Goal: Task Accomplishment & Management: Manage account settings

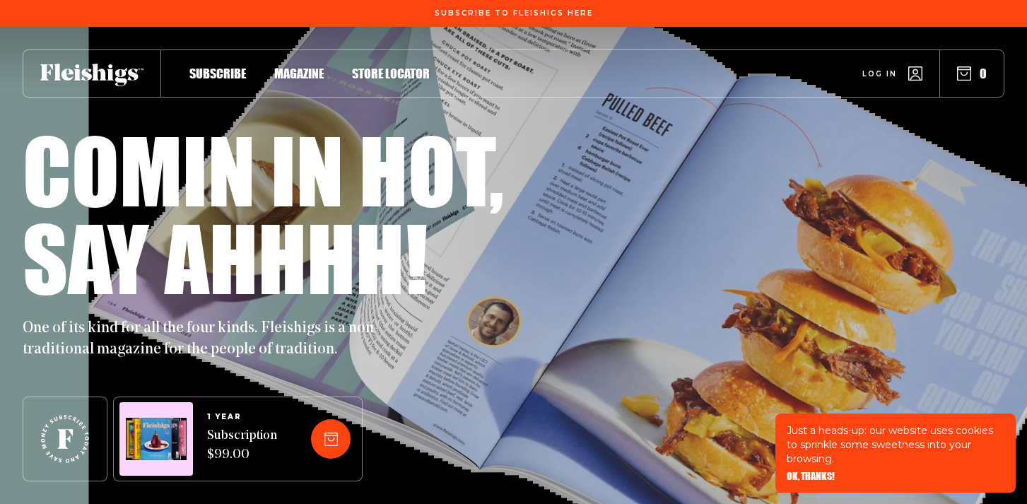
click at [905, 73] on link "Log in" at bounding box center [892, 73] width 60 height 14
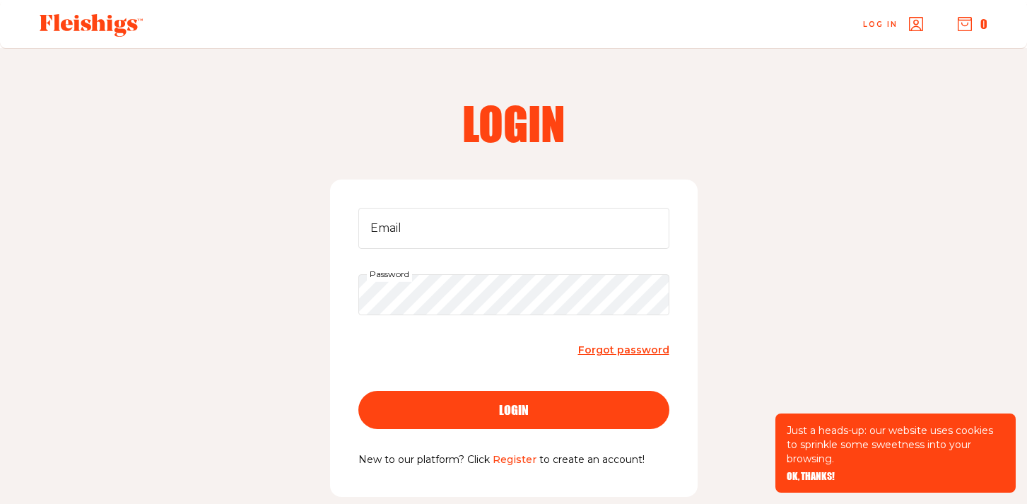
click at [905, 73] on div "Login Email Password Forgot password login New to our platform? Click Register …" at bounding box center [513, 306] width 1027 height 517
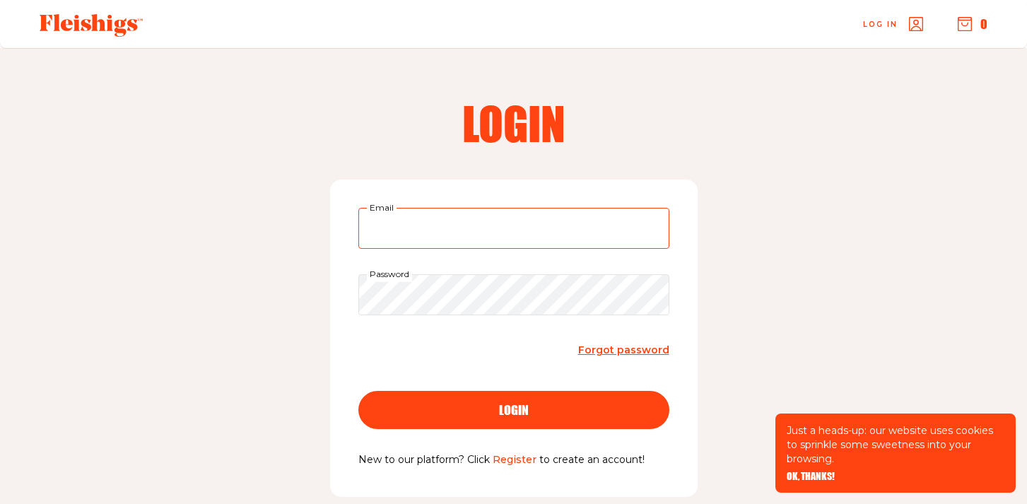
click at [539, 214] on input "Email" at bounding box center [513, 228] width 311 height 41
type input "[PERSON_NAME][EMAIL_ADDRESS][DOMAIN_NAME]"
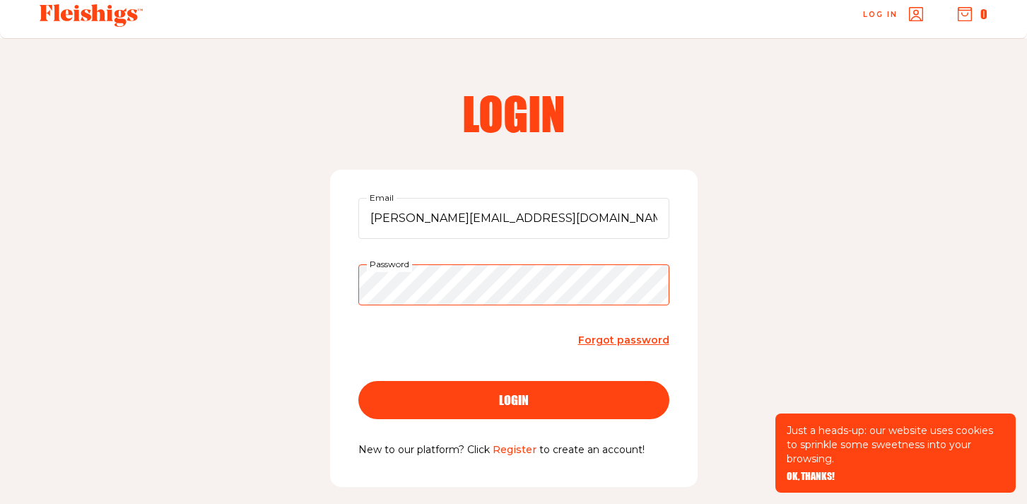
scroll to position [11, 0]
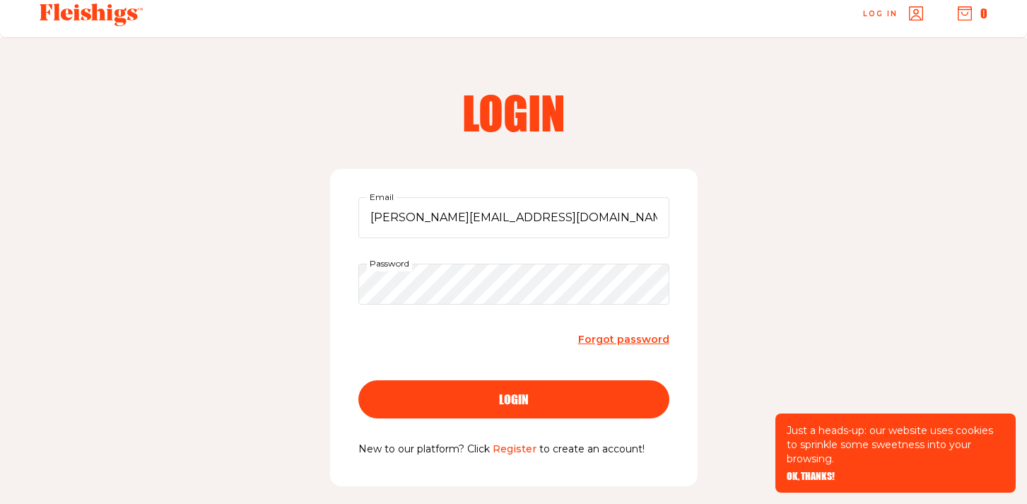
click at [623, 338] on span "Forgot password" at bounding box center [623, 339] width 91 height 13
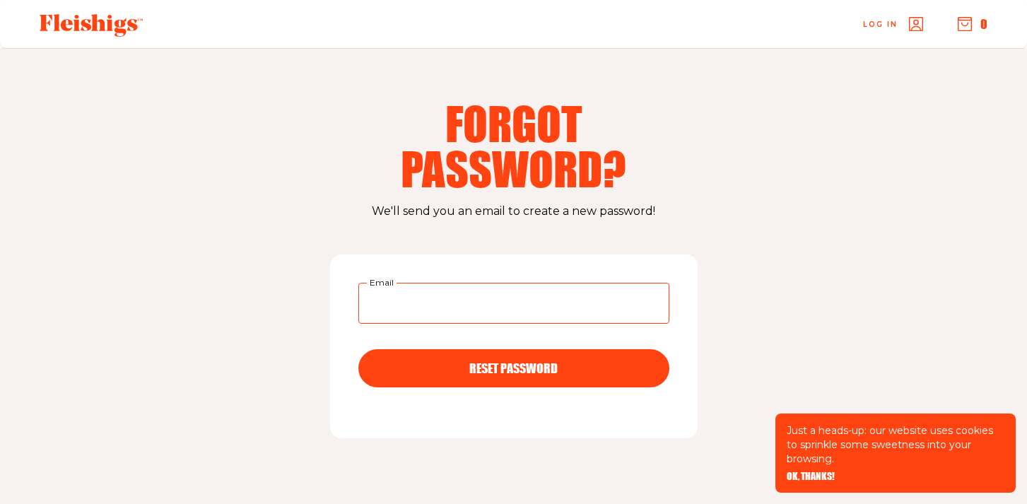
click at [490, 290] on input "Email" at bounding box center [513, 303] width 311 height 41
type input "[PERSON_NAME][EMAIL_ADDRESS][DOMAIN_NAME]"
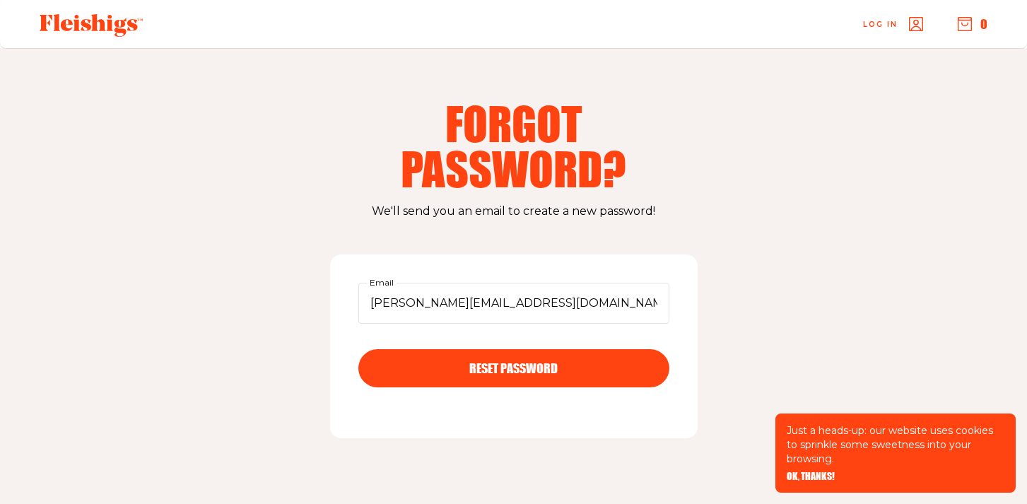
click at [503, 362] on span "RESET PASSWORD" at bounding box center [513, 355] width 88 height 13
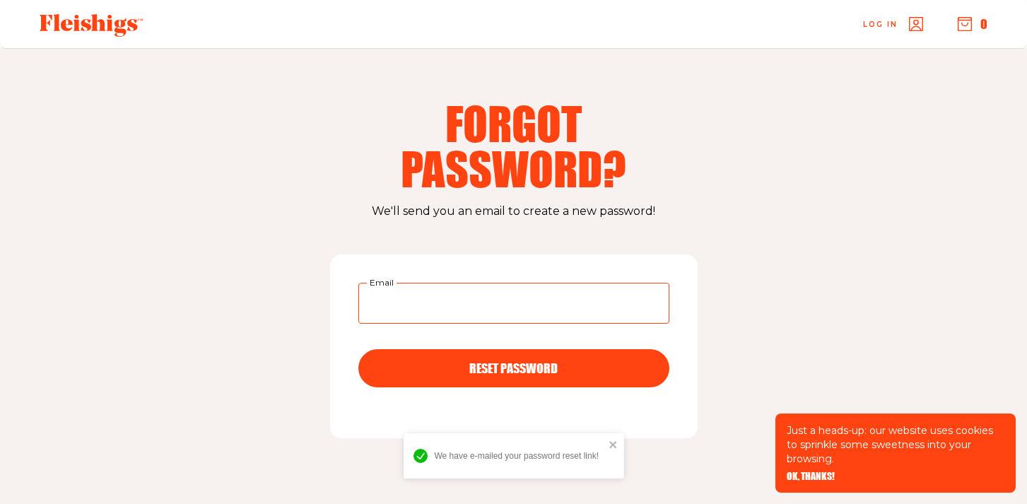
click at [504, 314] on input "Email" at bounding box center [513, 303] width 311 height 41
type input "[PERSON_NAME][EMAIL_ADDRESS][DOMAIN_NAME]"
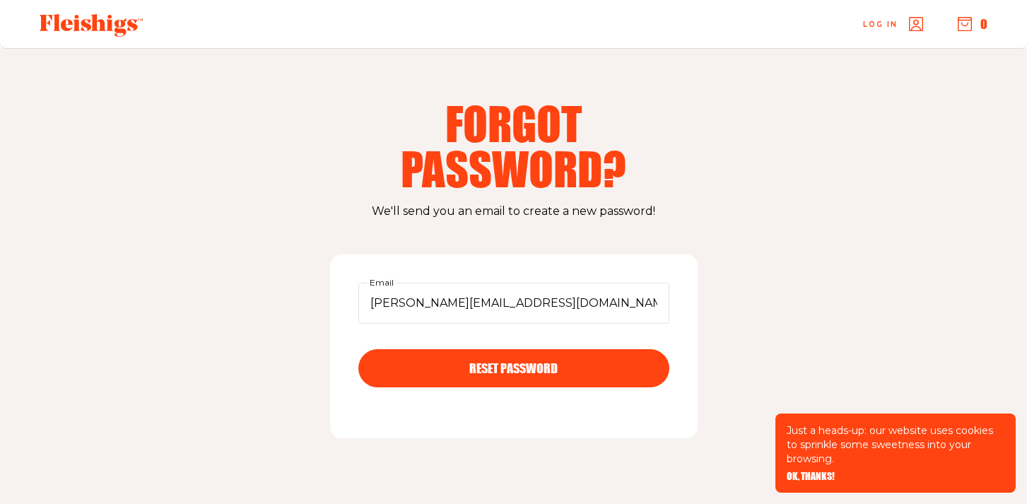
click at [500, 362] on span "RESET PASSWORD" at bounding box center [513, 355] width 88 height 13
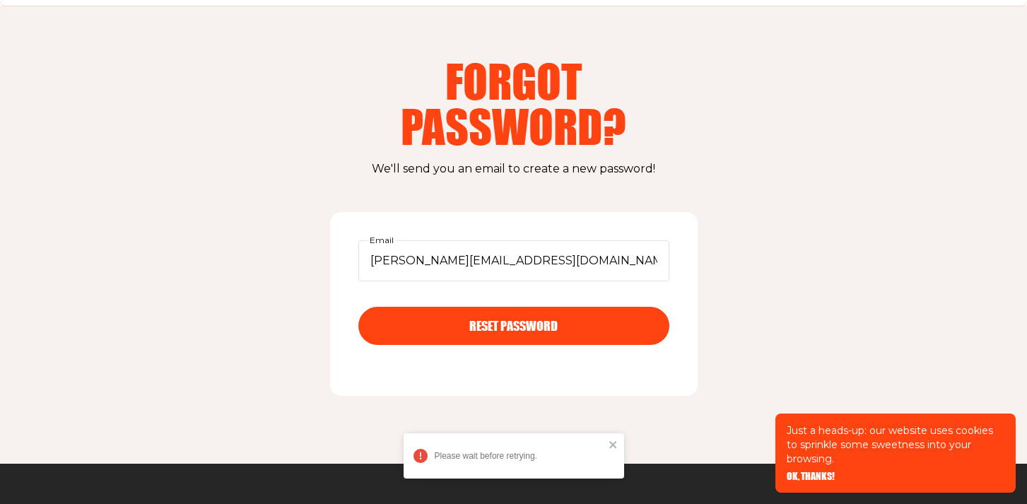
scroll to position [39, 0]
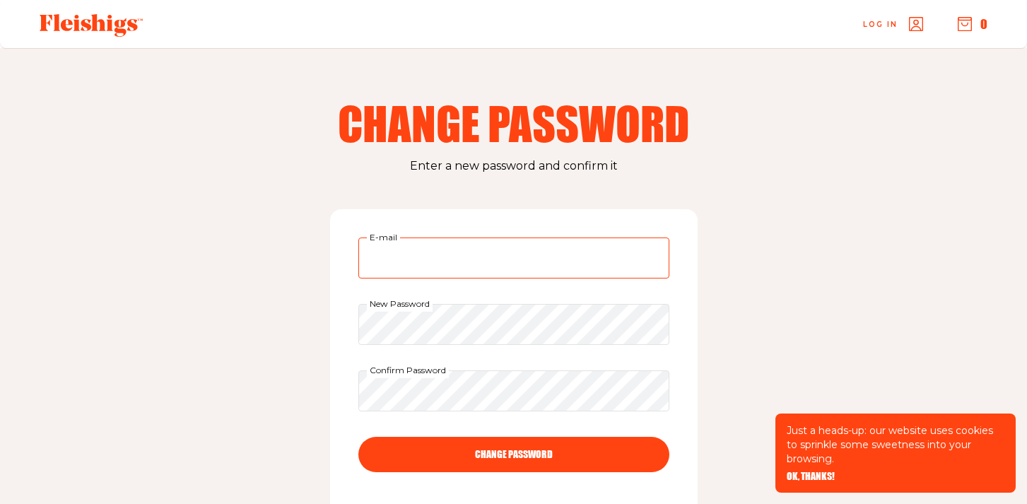
click at [448, 269] on input "E-mail" at bounding box center [513, 257] width 311 height 41
type input "[PERSON_NAME][EMAIL_ADDRESS][DOMAIN_NAME]"
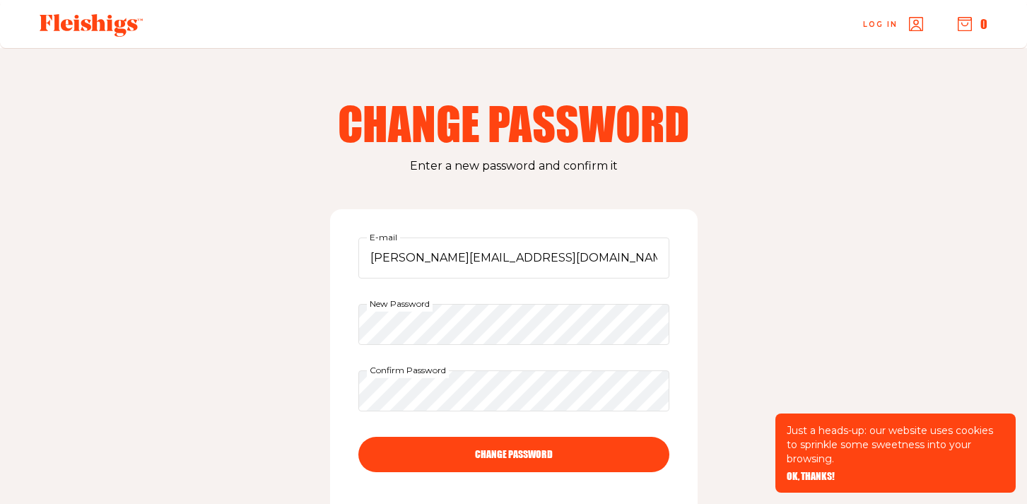
click at [584, 344] on form "[PERSON_NAME][EMAIL_ADDRESS][DOMAIN_NAME] E-mail New Password Confirm Password …" at bounding box center [513, 365] width 311 height 257
click at [613, 450] on button "CHANGE PASSWORD" at bounding box center [513, 454] width 311 height 35
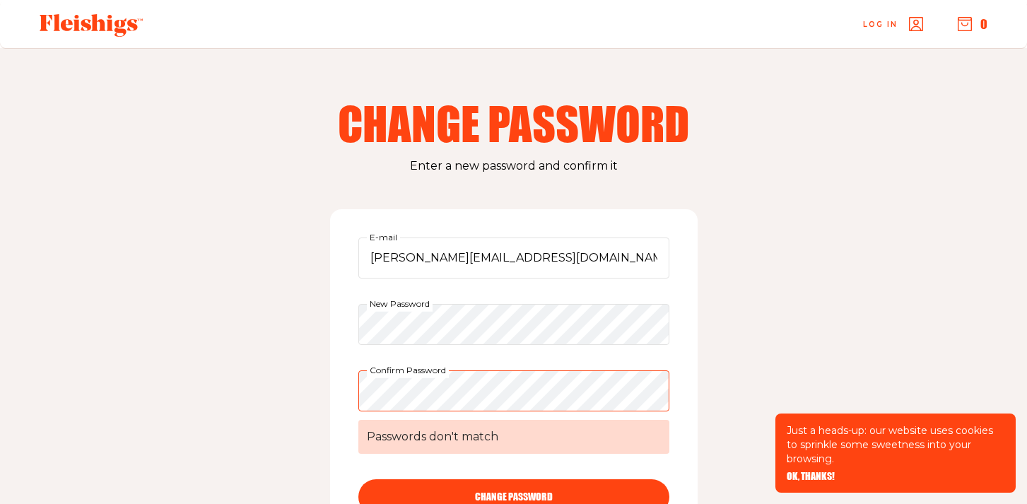
click at [533, 488] on button "CHANGE PASSWORD" at bounding box center [513, 496] width 311 height 35
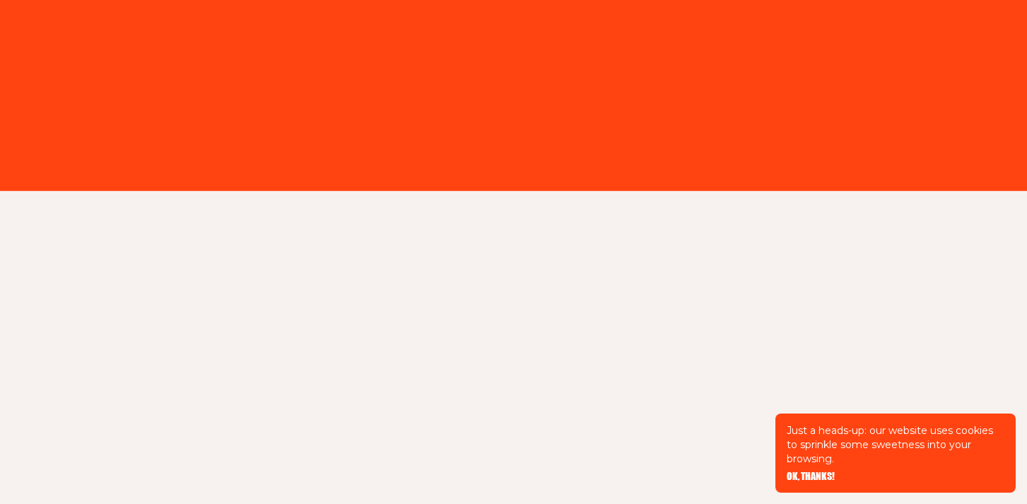
type input "[PERSON_NAME][EMAIL_ADDRESS][DOMAIN_NAME]"
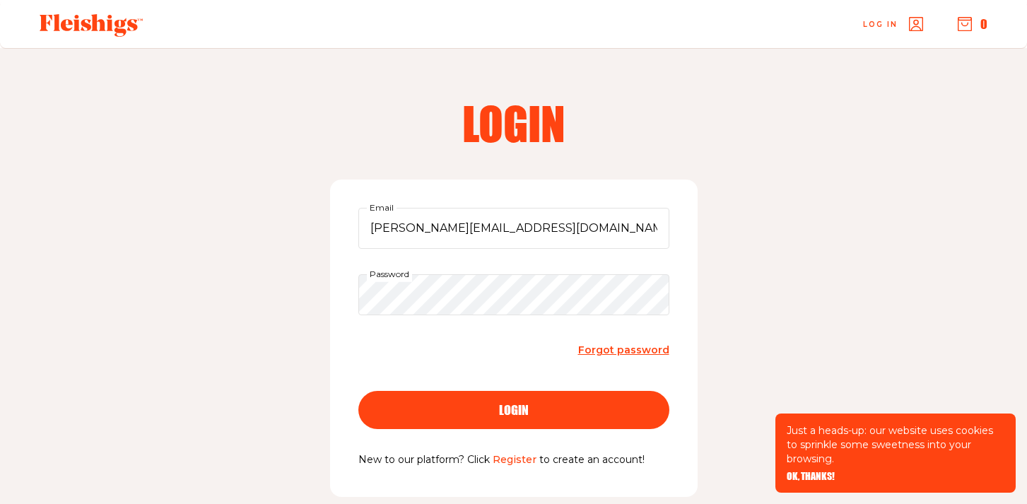
click at [476, 403] on button "login" at bounding box center [513, 410] width 311 height 38
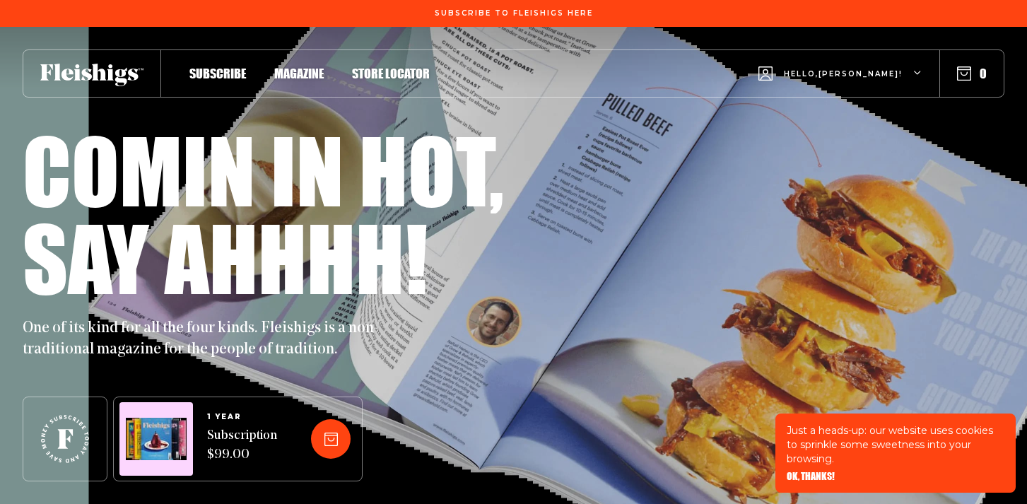
click at [308, 66] on span "Magazine" at bounding box center [298, 59] width 49 height 16
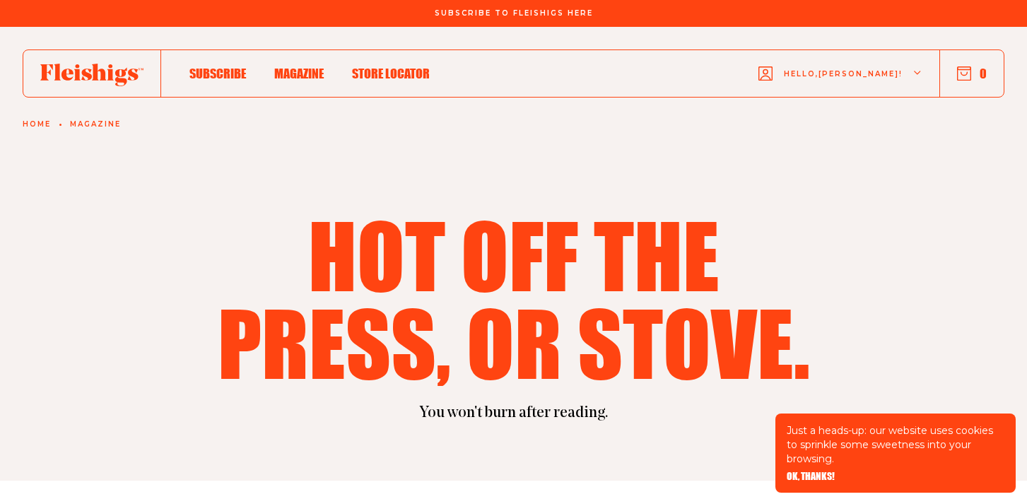
click at [855, 75] on span "Hello, Rabbi Daniel !" at bounding box center [843, 85] width 119 height 33
click at [370, 66] on span "Store locator" at bounding box center [391, 59] width 78 height 16
